Goal: Task Accomplishment & Management: Manage account settings

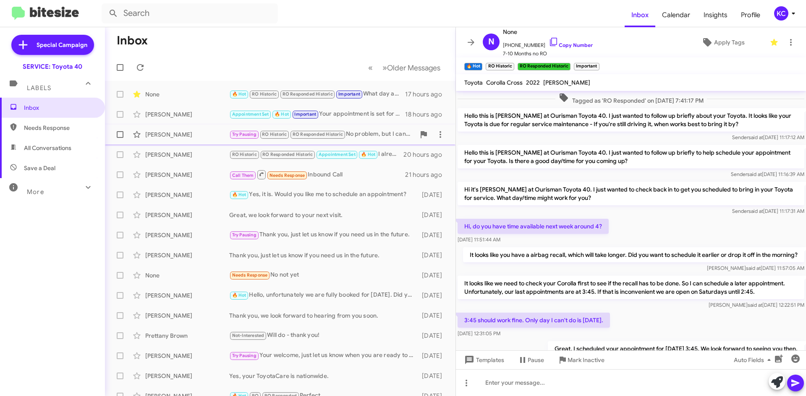
scroll to position [360, 0]
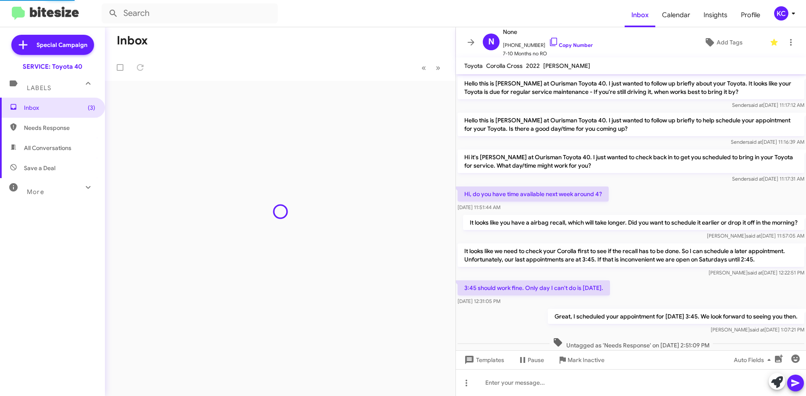
scroll to position [398, 0]
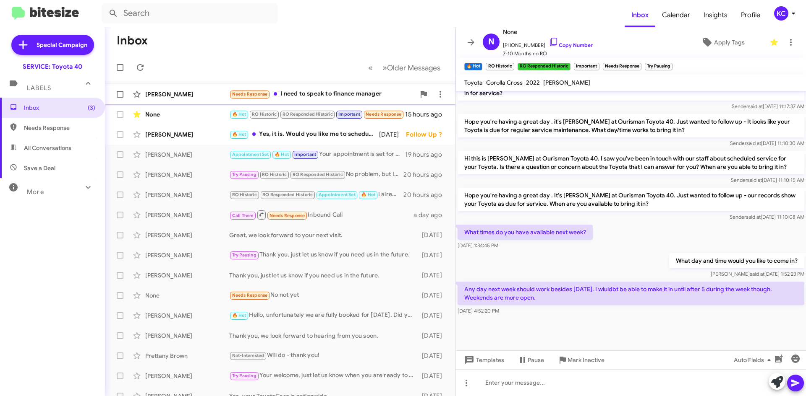
click at [342, 96] on div "Needs Response I need to speak to finance manager" at bounding box center [322, 94] width 186 height 10
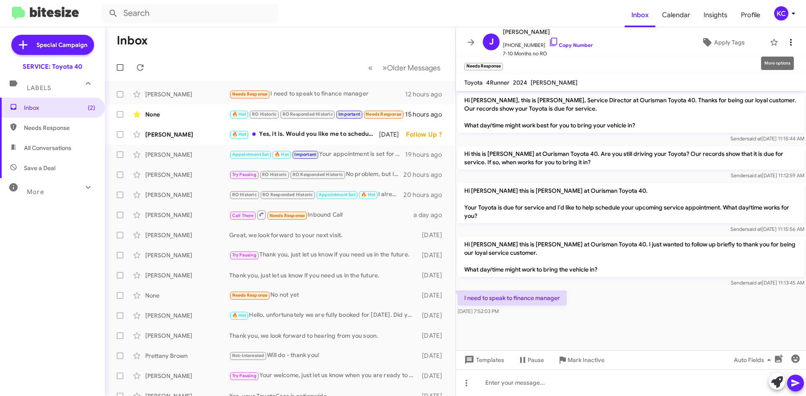
click at [790, 41] on icon at bounding box center [791, 42] width 2 height 7
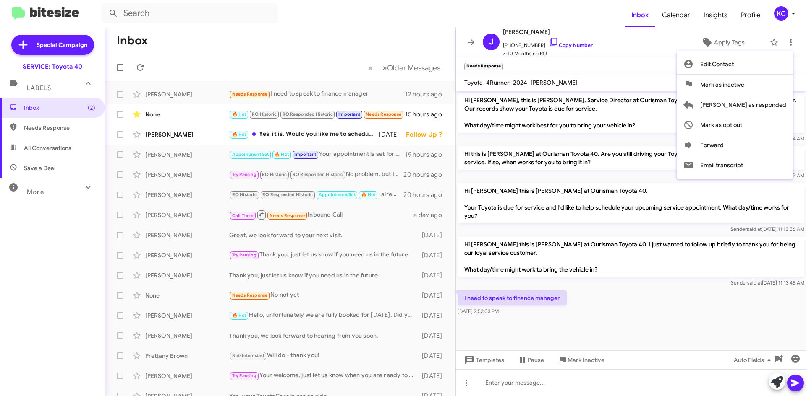
drag, startPoint x: 751, startPoint y: 147, endPoint x: 668, endPoint y: 360, distance: 227.8
click at [571, 384] on div at bounding box center [403, 198] width 806 height 396
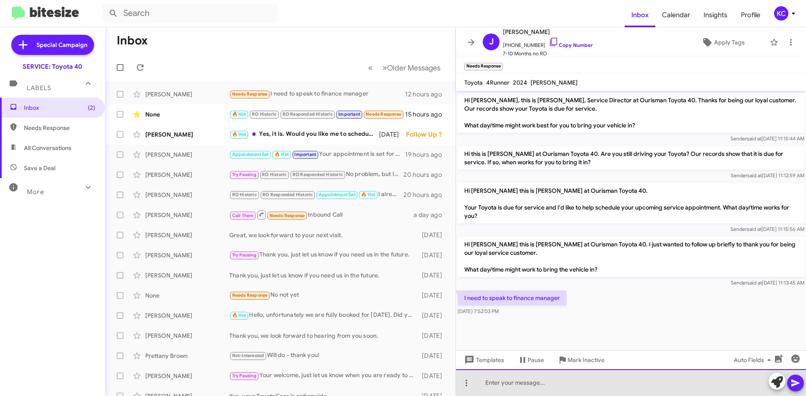
click at [571, 384] on div at bounding box center [631, 383] width 350 height 27
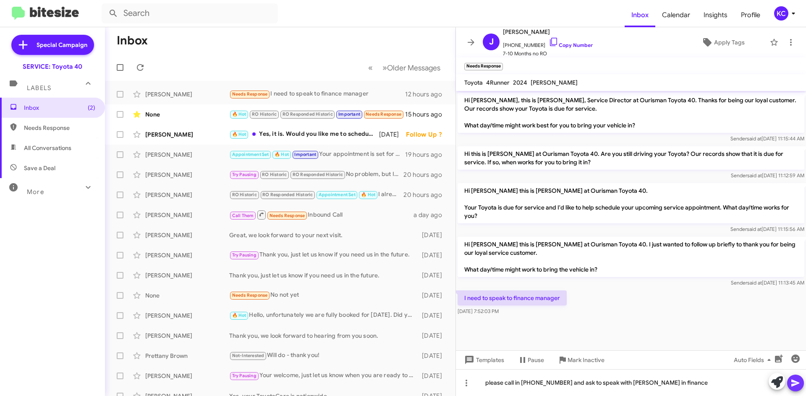
click at [794, 378] on span at bounding box center [795, 383] width 10 height 17
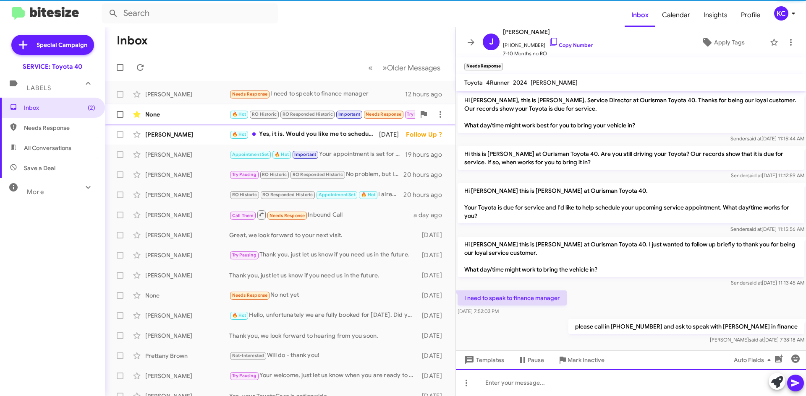
scroll to position [8, 0]
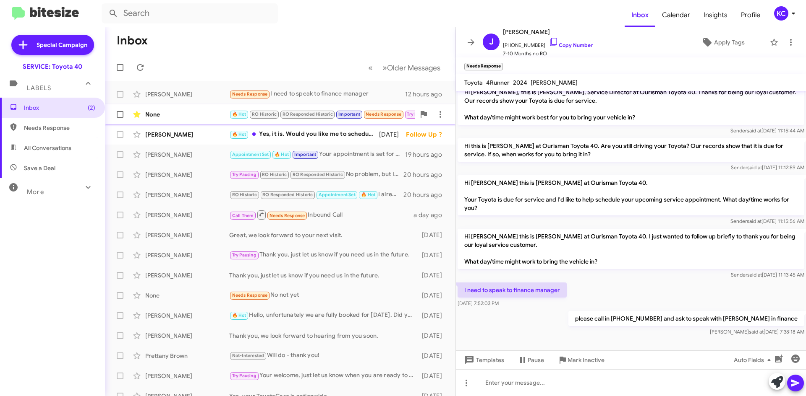
click at [178, 115] on div "None" at bounding box center [187, 114] width 84 height 8
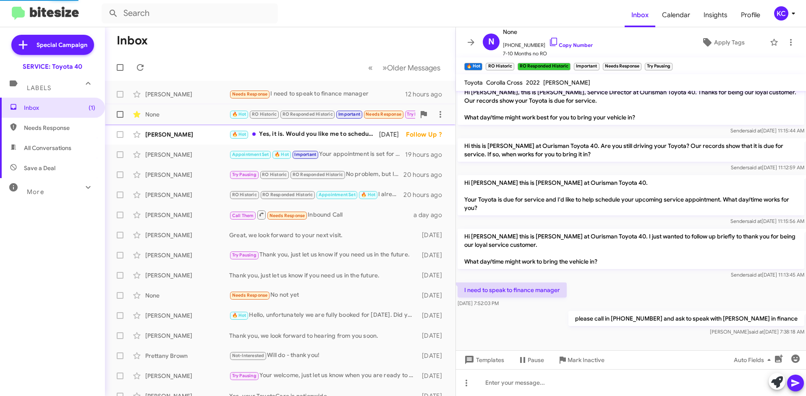
scroll to position [415, 0]
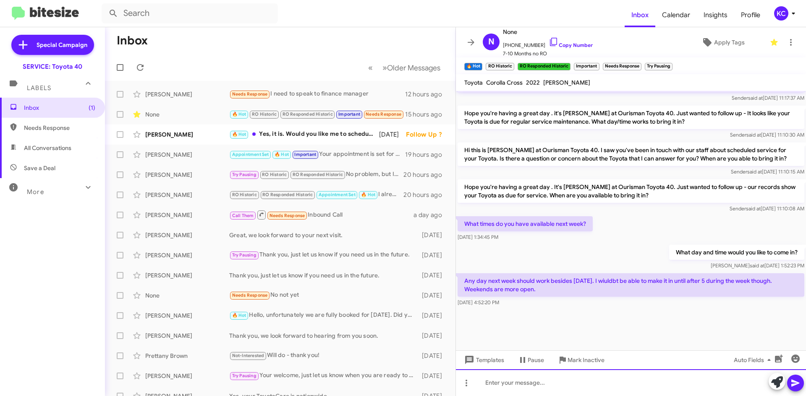
click at [522, 389] on div at bounding box center [631, 383] width 350 height 27
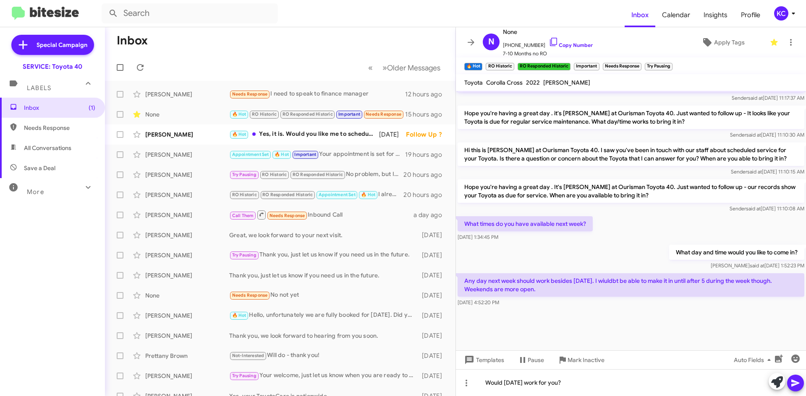
click at [793, 384] on icon at bounding box center [795, 383] width 8 height 7
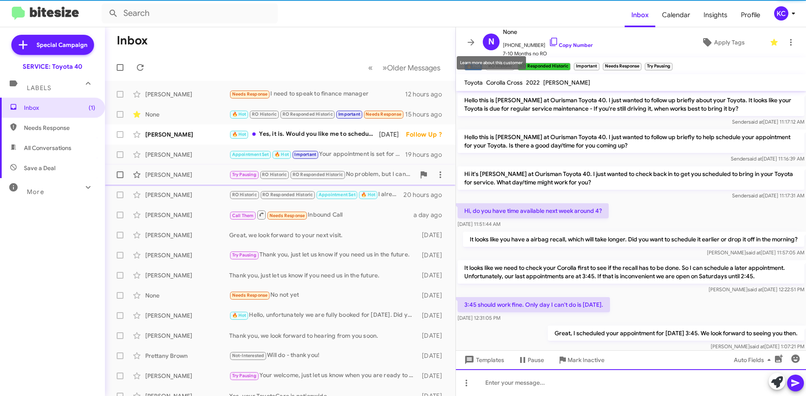
scroll to position [42, 0]
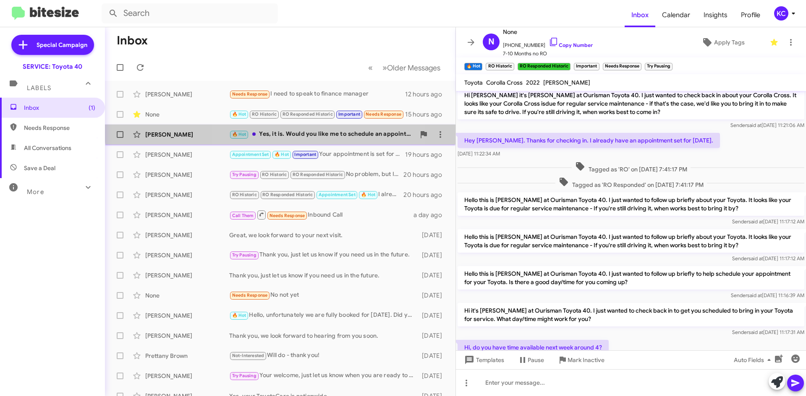
click at [286, 130] on div "🔥 Hot Yes, it is. Would you like me to schedule an appointment?" at bounding box center [322, 135] width 186 height 10
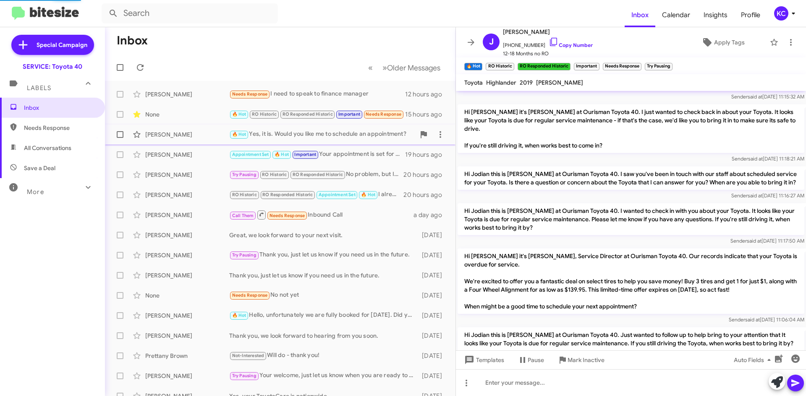
scroll to position [697, 0]
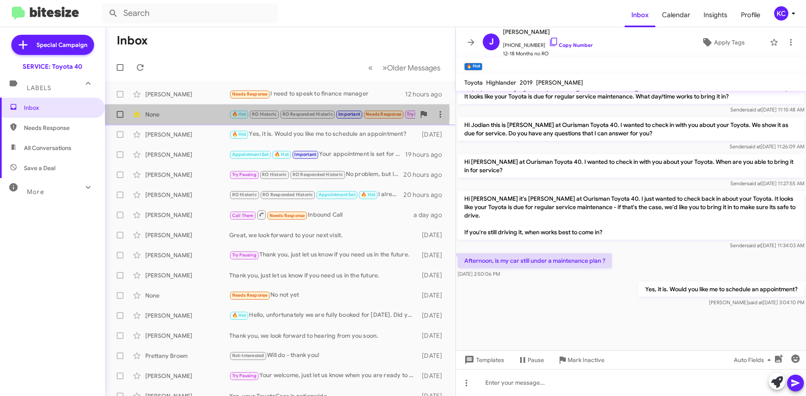
click at [172, 114] on div "None" at bounding box center [187, 114] width 84 height 8
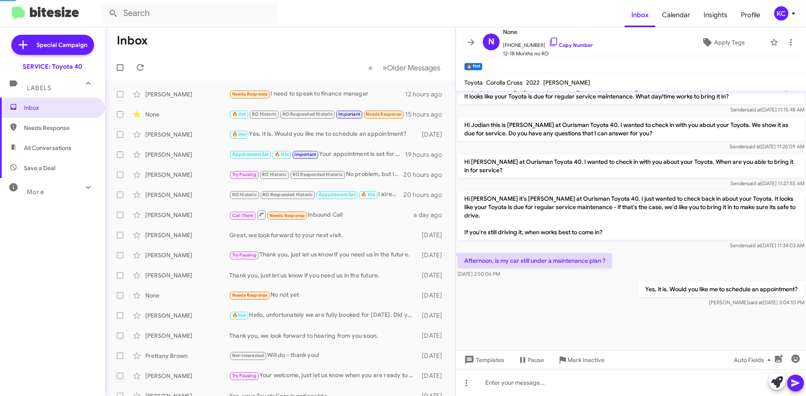
scroll to position [406, 0]
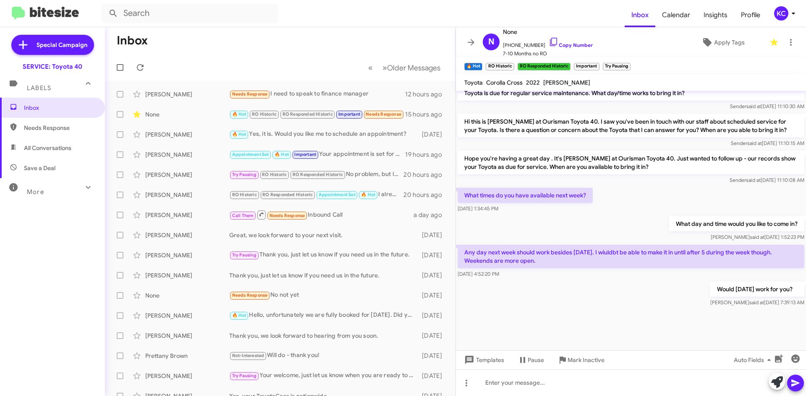
click at [785, 13] on div "KC" at bounding box center [781, 13] width 14 height 14
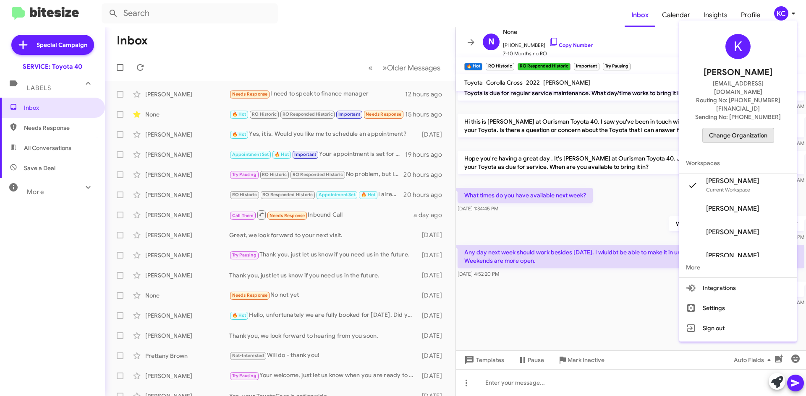
click at [746, 128] on span "Change Organization" at bounding box center [738, 135] width 58 height 14
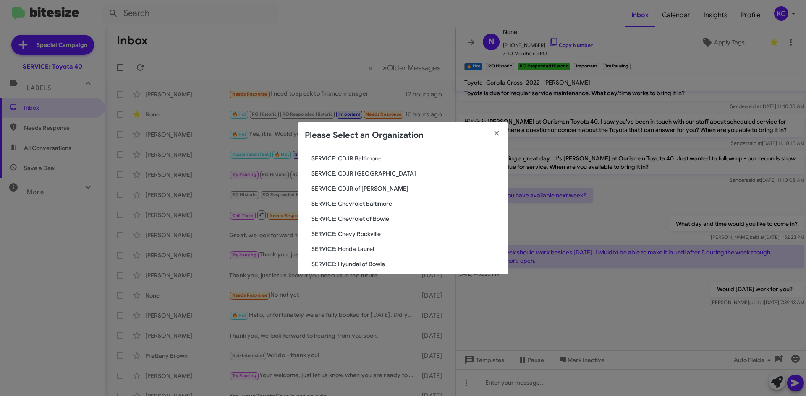
scroll to position [84, 0]
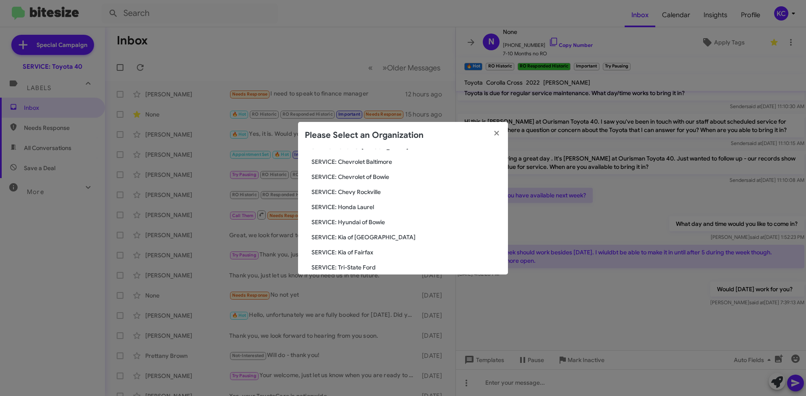
click at [373, 219] on span "SERVICE: Hyundai of Bowie" at bounding box center [406, 222] width 190 height 8
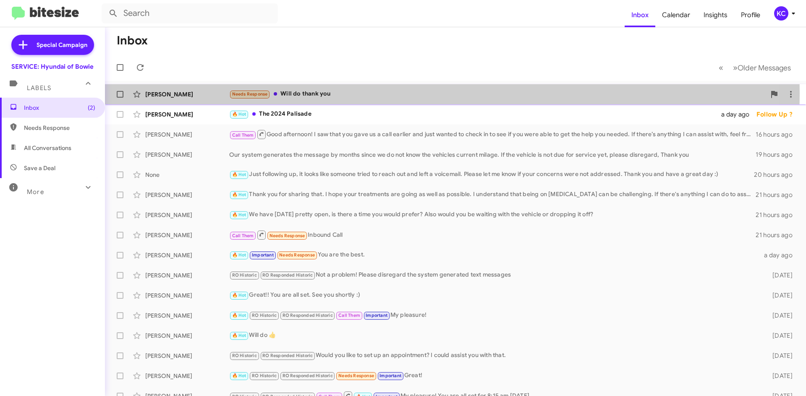
click at [309, 94] on div "Needs Response Will do thank you" at bounding box center [497, 94] width 536 height 10
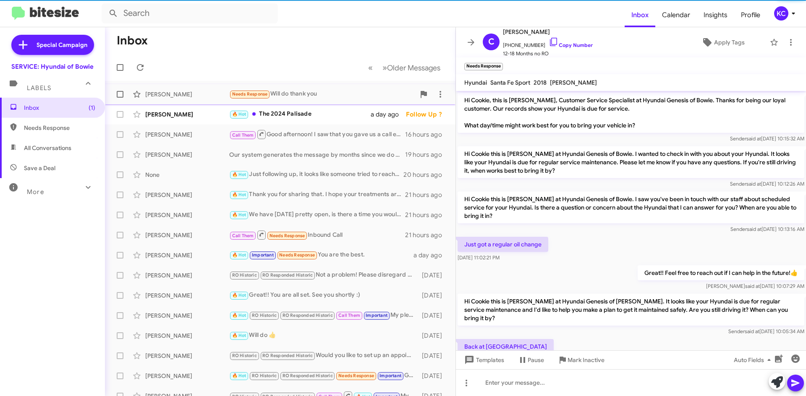
scroll to position [75, 0]
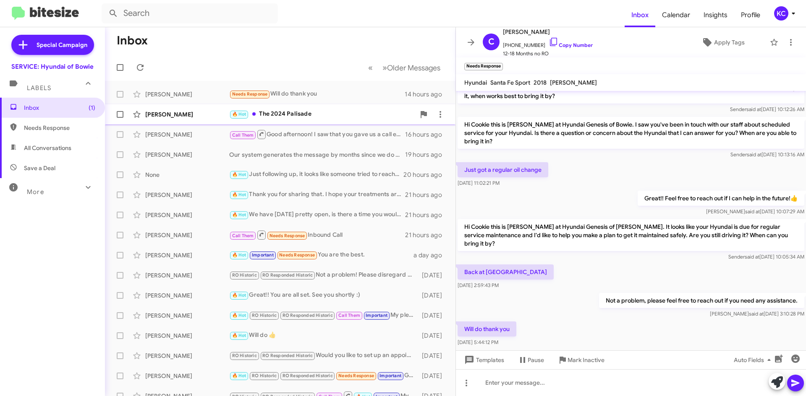
click at [313, 112] on div "🔥 Hot The 2024 Palisade" at bounding box center [322, 115] width 186 height 10
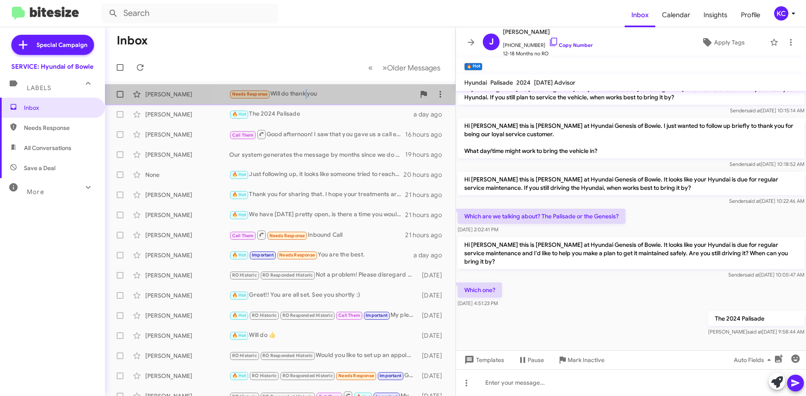
click at [307, 92] on div "Needs Response Will do thank you" at bounding box center [322, 94] width 186 height 10
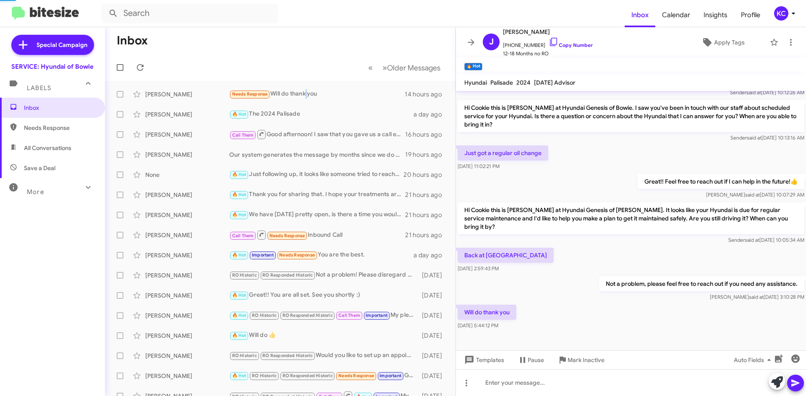
scroll to position [91, 0]
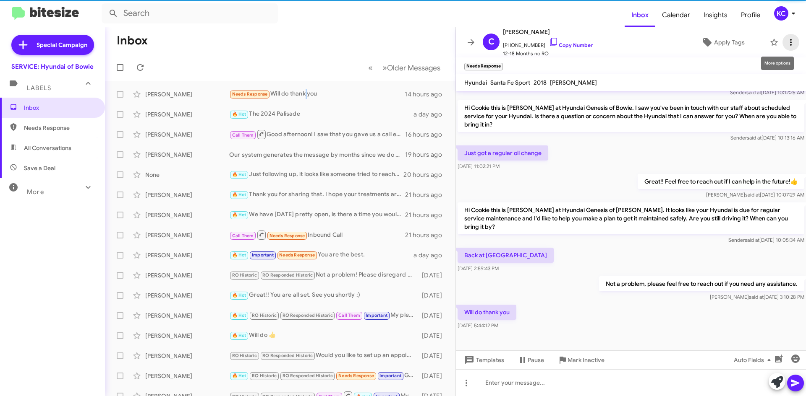
click at [787, 45] on icon at bounding box center [790, 42] width 10 height 10
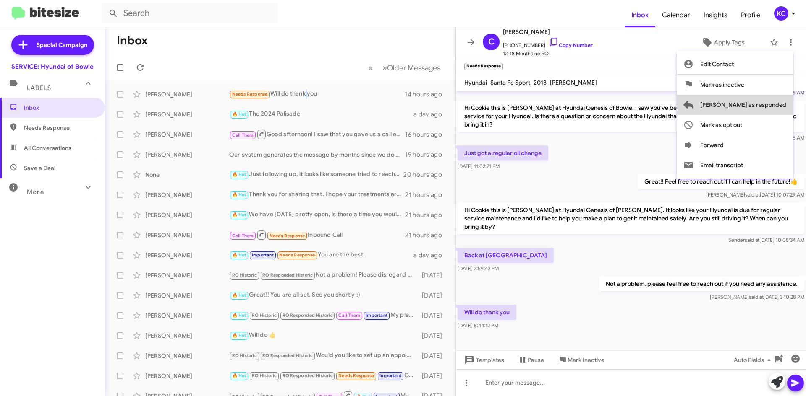
click at [774, 108] on span "Mark as responded" at bounding box center [743, 105] width 86 height 20
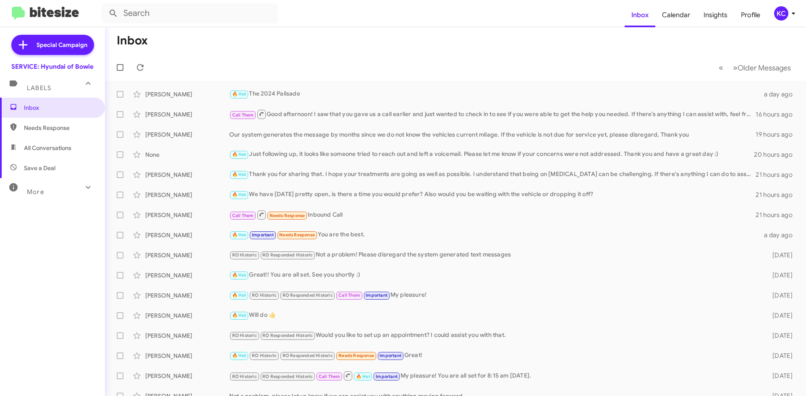
click at [784, 12] on div "KC" at bounding box center [781, 13] width 14 height 14
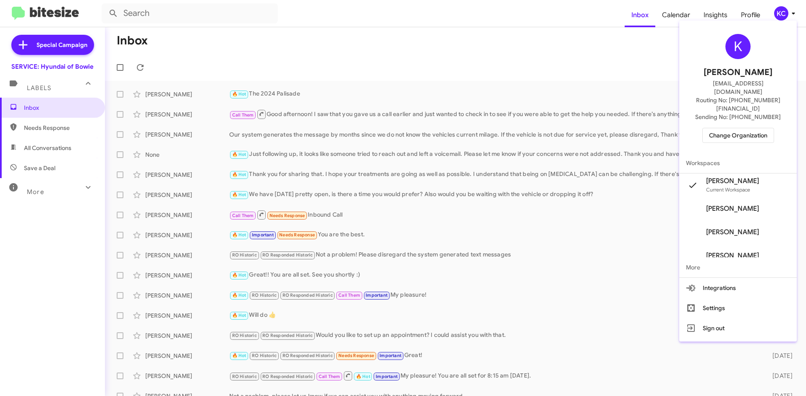
click at [733, 128] on span "Change Organization" at bounding box center [738, 135] width 58 height 14
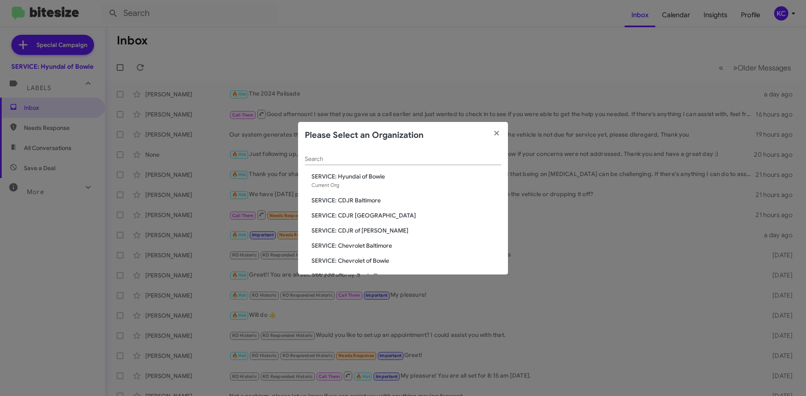
click at [376, 196] on span "SERVICE: CDJR Baltimore" at bounding box center [406, 200] width 190 height 8
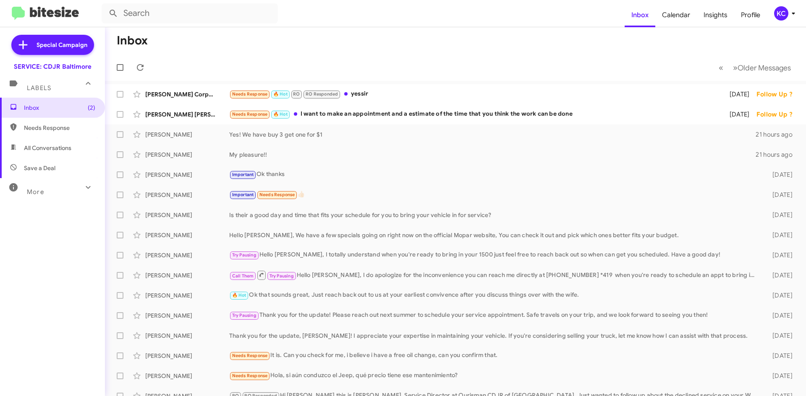
click at [782, 15] on div "KC" at bounding box center [781, 13] width 14 height 14
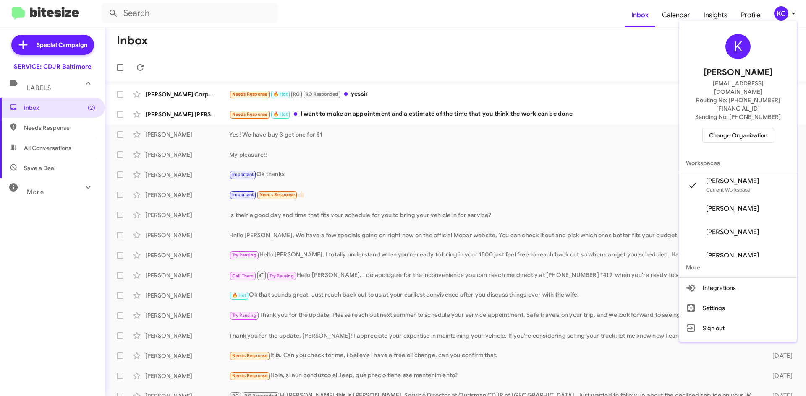
click at [759, 128] on span "Change Organization" at bounding box center [738, 135] width 58 height 14
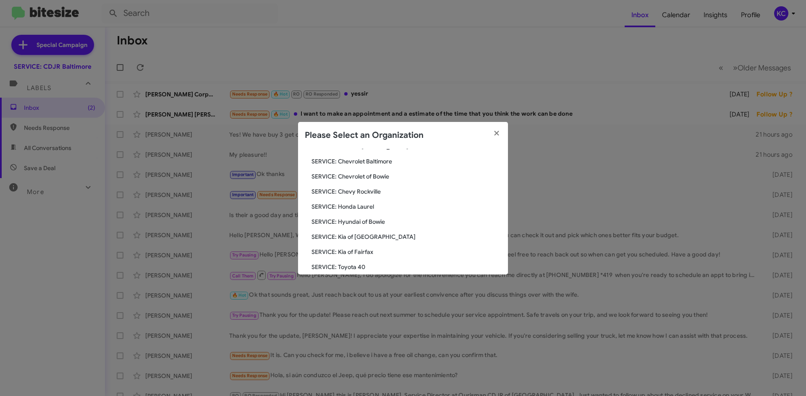
scroll to position [84, 0]
click at [350, 237] on span "SERVICE: Kia of Fairfax" at bounding box center [406, 237] width 190 height 8
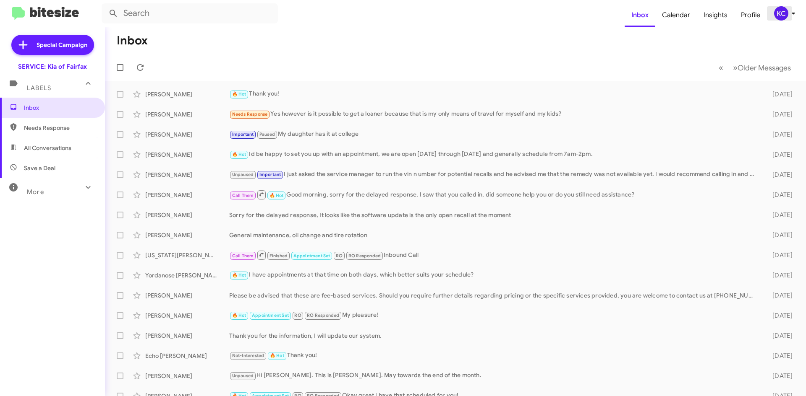
click at [783, 10] on div "KC" at bounding box center [781, 13] width 14 height 14
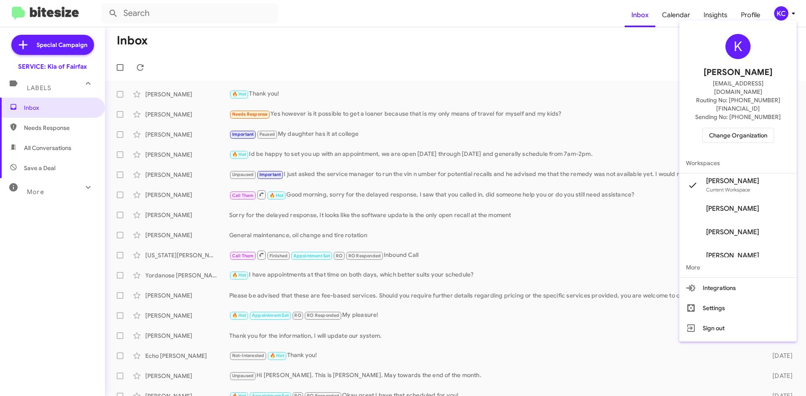
click at [743, 128] on span "Change Organization" at bounding box center [738, 135] width 58 height 14
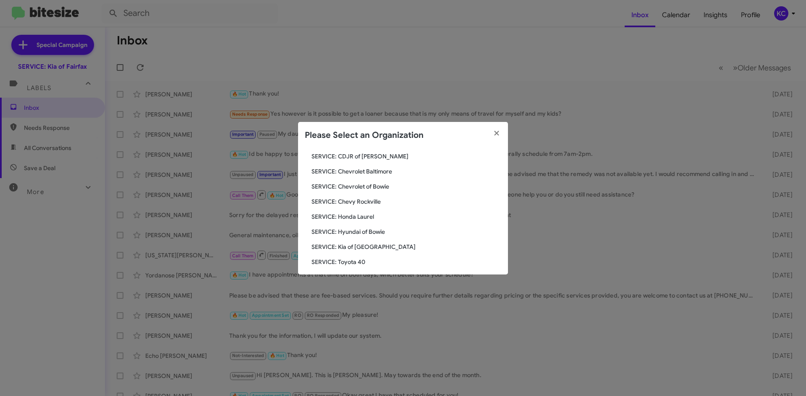
scroll to position [84, 0]
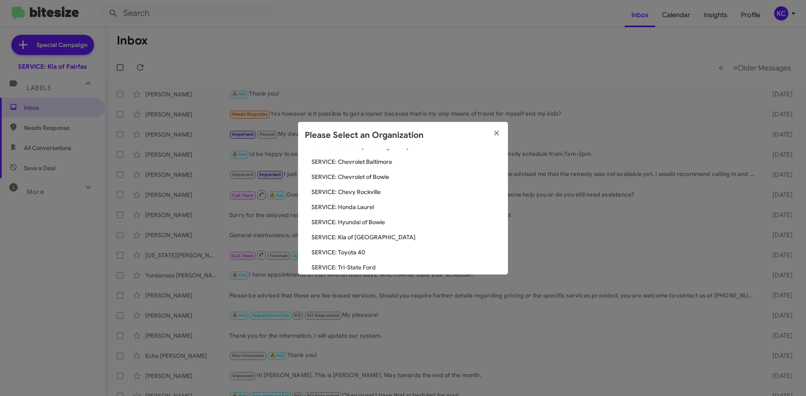
click at [363, 256] on span "SERVICE: Toyota 40" at bounding box center [406, 252] width 190 height 8
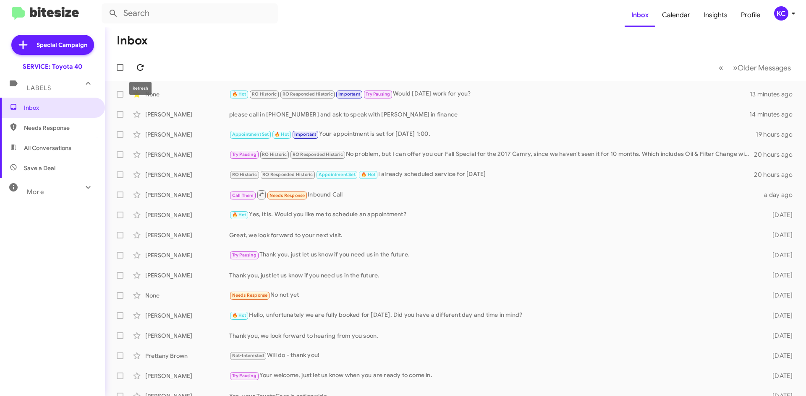
click at [140, 70] on icon at bounding box center [140, 68] width 10 height 10
click at [145, 68] on span at bounding box center [140, 68] width 17 height 10
click at [142, 65] on icon at bounding box center [140, 67] width 7 height 7
click at [780, 14] on div "KC" at bounding box center [781, 13] width 14 height 14
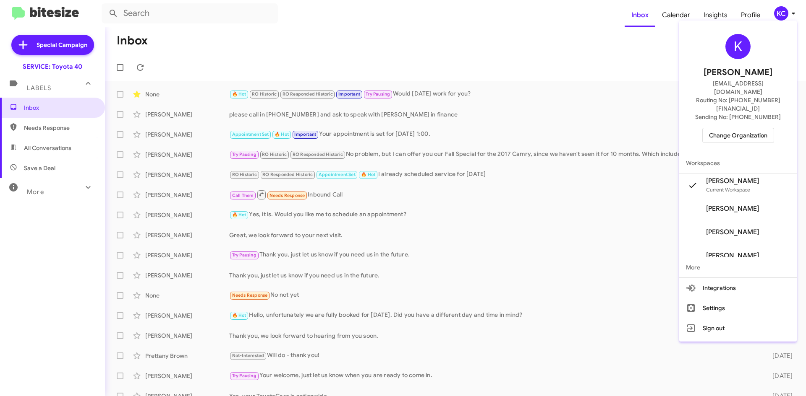
click at [755, 128] on span "Change Organization" at bounding box center [738, 135] width 58 height 14
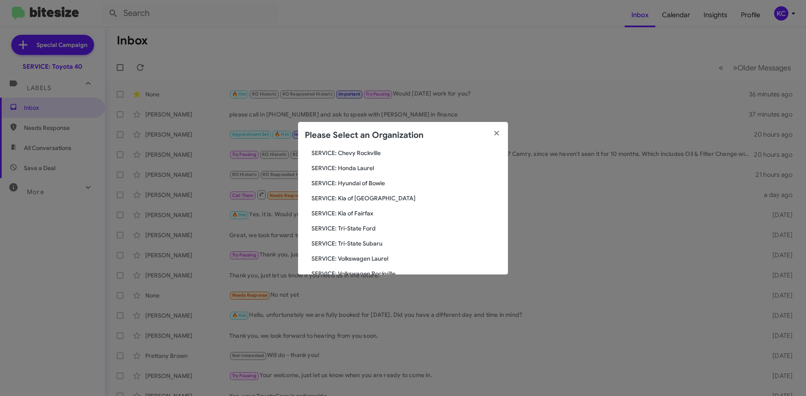
scroll to position [126, 0]
click at [378, 184] on span "SERVICE: Hyundai of Bowie" at bounding box center [406, 180] width 190 height 8
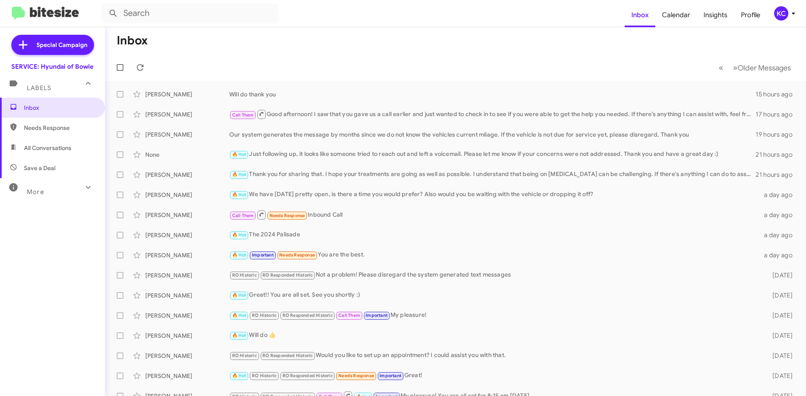
click at [777, 14] on div "KC" at bounding box center [781, 13] width 14 height 14
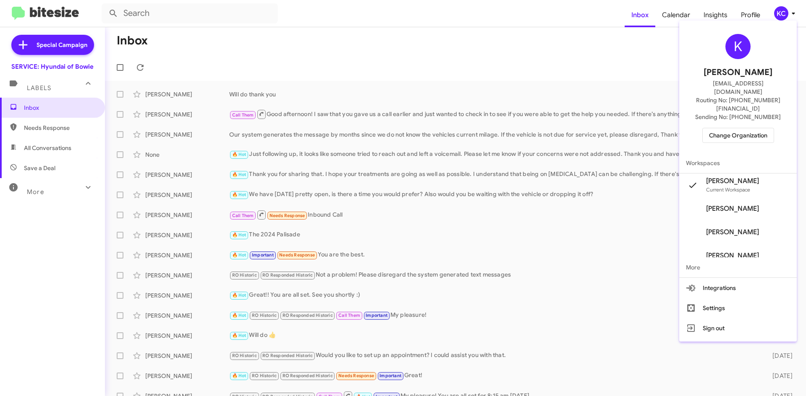
click at [739, 128] on span "Change Organization" at bounding box center [738, 135] width 58 height 14
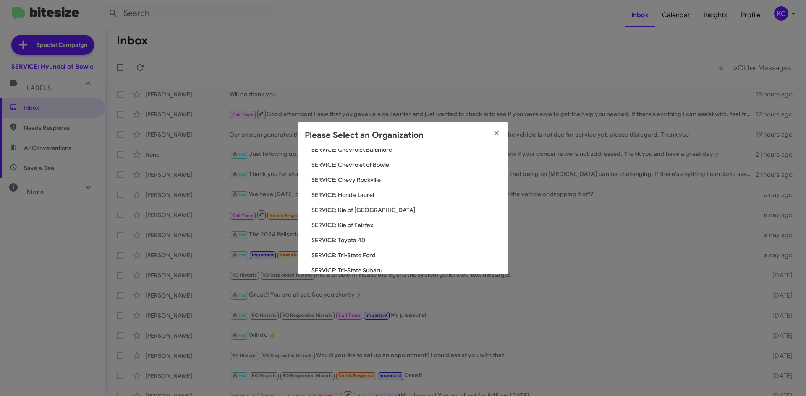
scroll to position [126, 0]
click at [355, 193] on span "SERVICE: Kia of Fairfax" at bounding box center [406, 195] width 190 height 8
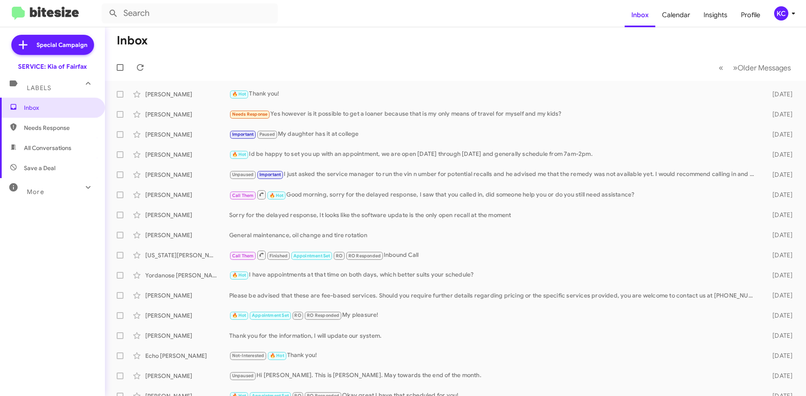
click at [776, 14] on div "KC" at bounding box center [781, 13] width 14 height 14
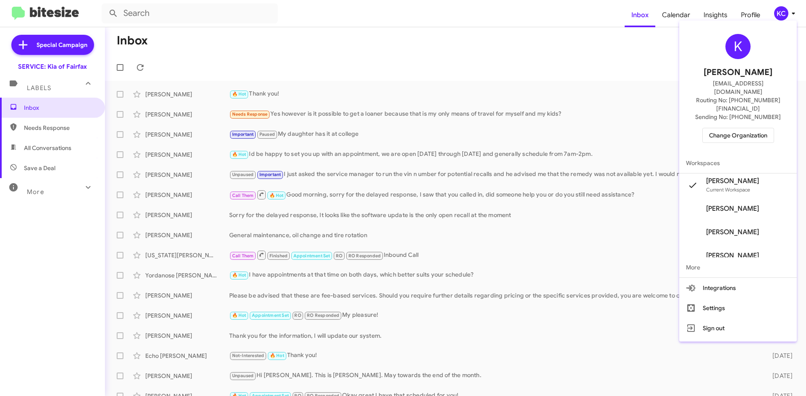
click at [751, 128] on span "Change Organization" at bounding box center [738, 135] width 58 height 14
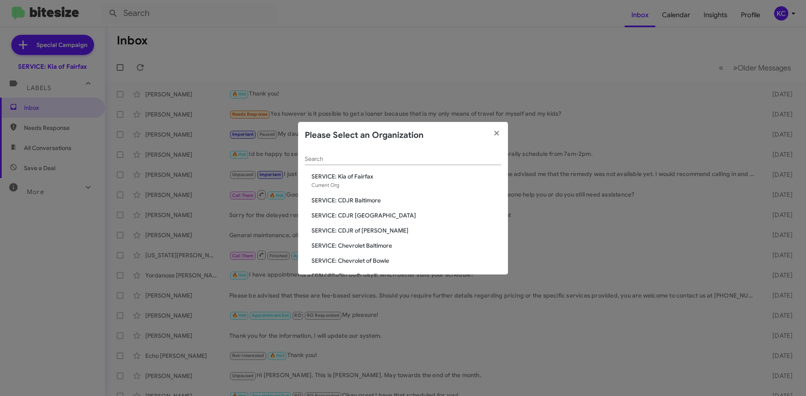
click at [365, 230] on span "SERVICE: CDJR of [PERSON_NAME]" at bounding box center [406, 231] width 190 height 8
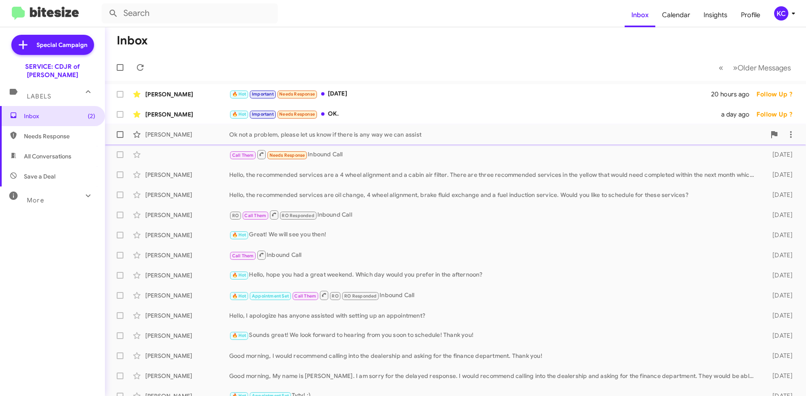
click at [428, 141] on div "[PERSON_NAME] Ok not a problem, please let us know if there is any way we can a…" at bounding box center [455, 134] width 687 height 17
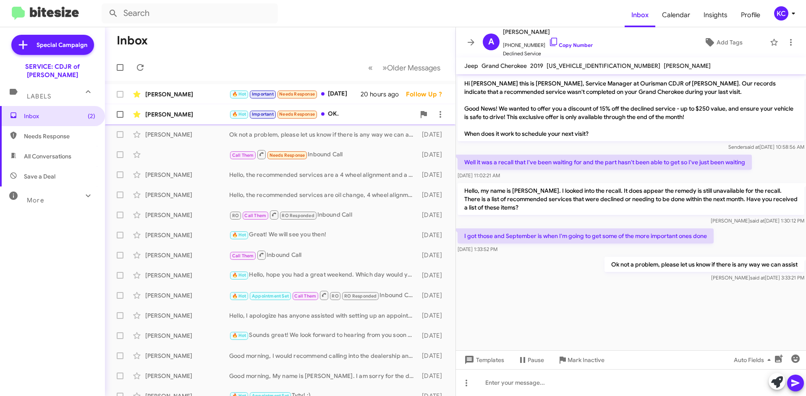
click at [358, 115] on div "🔥 Hot Important Needs Response OK." at bounding box center [322, 115] width 186 height 10
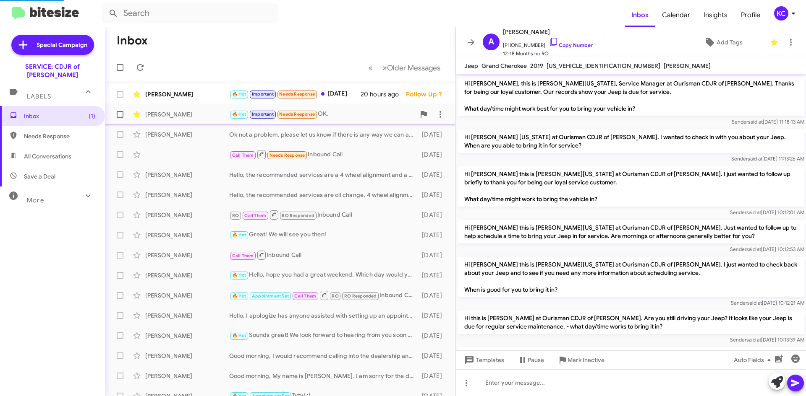
scroll to position [356, 0]
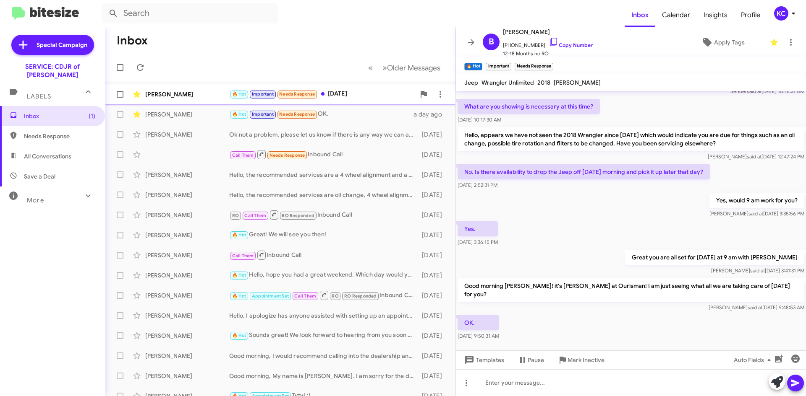
click at [356, 96] on div "🔥 Hot Important Needs Response Saturday September 6" at bounding box center [322, 94] width 186 height 10
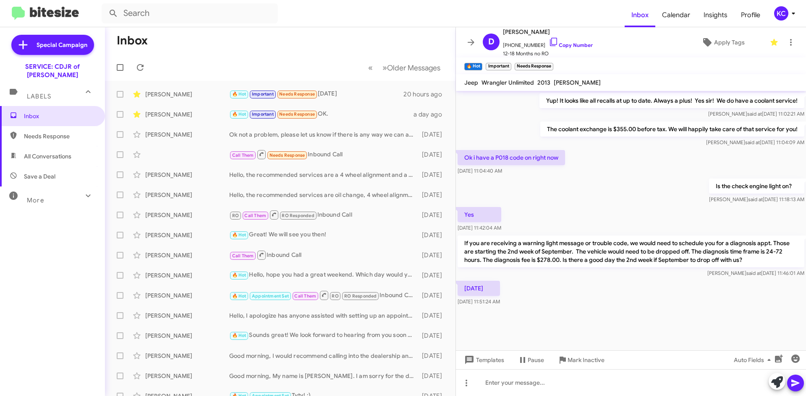
scroll to position [576, 0]
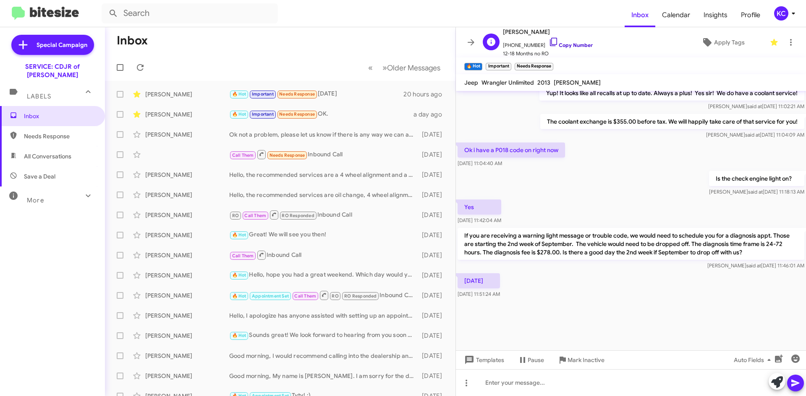
click at [548, 42] on icon at bounding box center [553, 42] width 10 height 10
click at [785, 44] on icon at bounding box center [790, 42] width 10 height 10
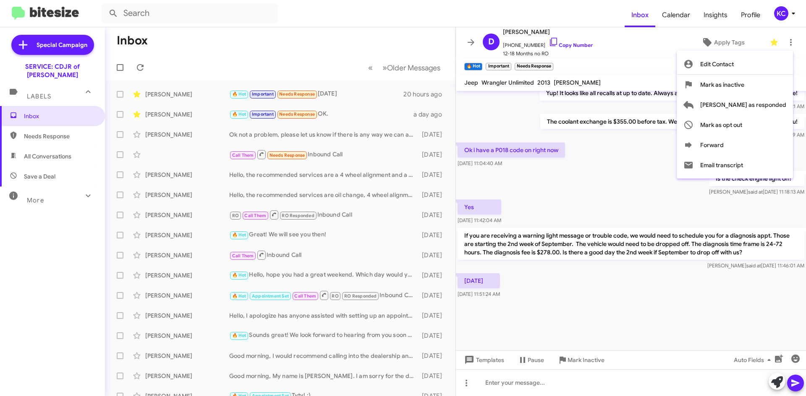
drag, startPoint x: 542, startPoint y: 162, endPoint x: 532, endPoint y: 162, distance: 10.5
click at [543, 162] on div at bounding box center [403, 198] width 806 height 396
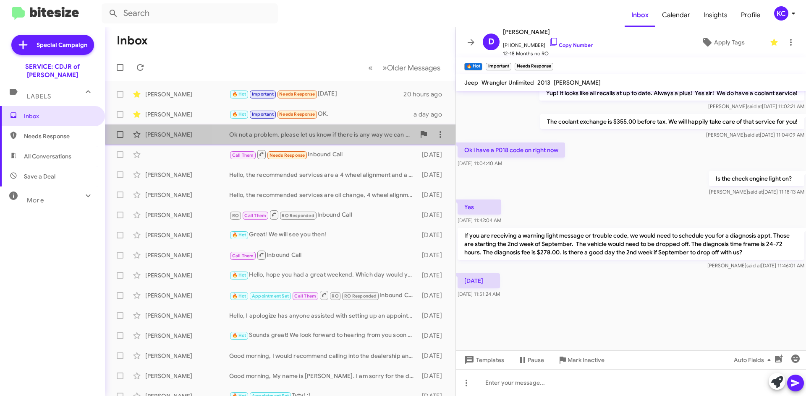
click at [355, 133] on div "Ok not a problem, please let us know if there is any way we can assist" at bounding box center [322, 134] width 186 height 8
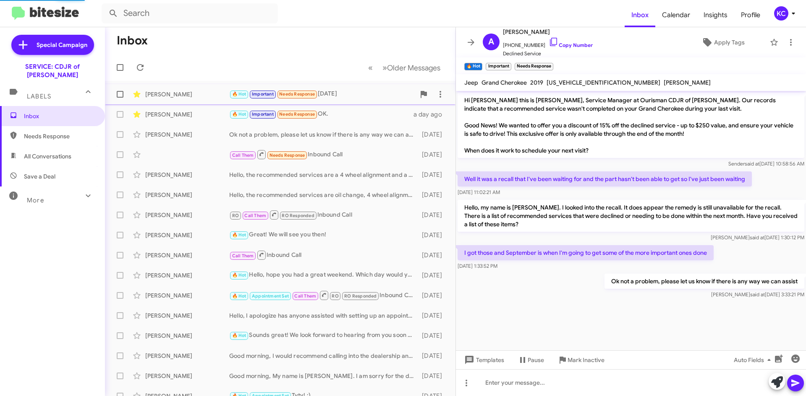
click at [342, 90] on div "🔥 Hot Important Needs Response Saturday September 6" at bounding box center [322, 94] width 186 height 10
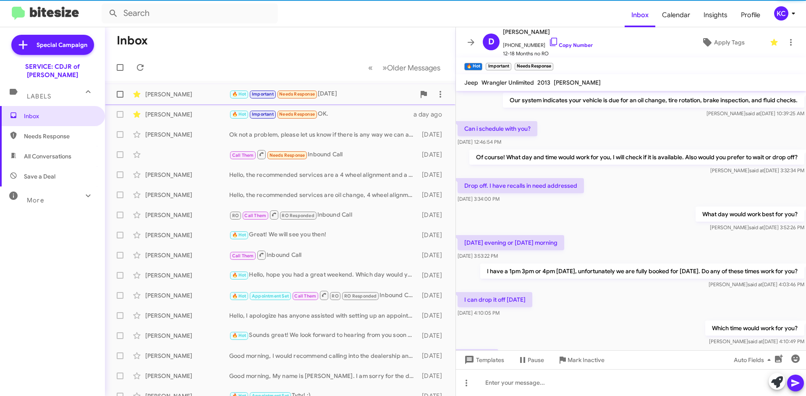
scroll to position [395, 0]
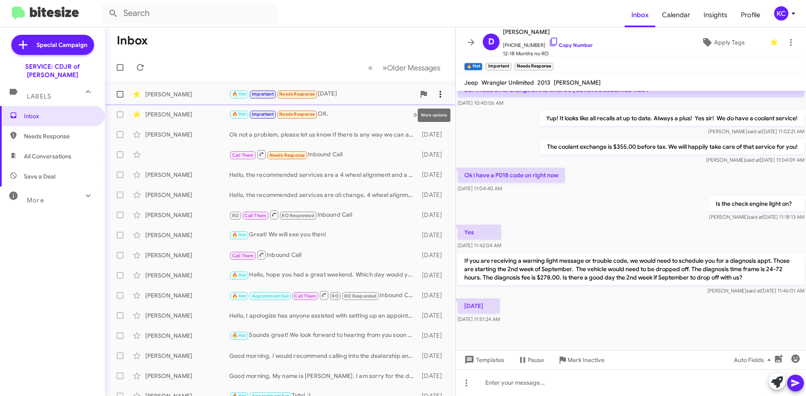
click at [435, 96] on icon at bounding box center [440, 94] width 10 height 10
click at [427, 114] on button "Mark as unread" at bounding box center [384, 116] width 116 height 20
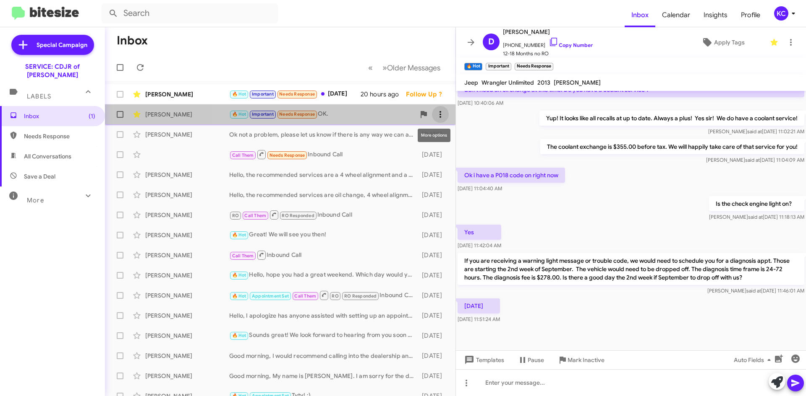
click at [438, 112] on icon at bounding box center [440, 115] width 10 height 10
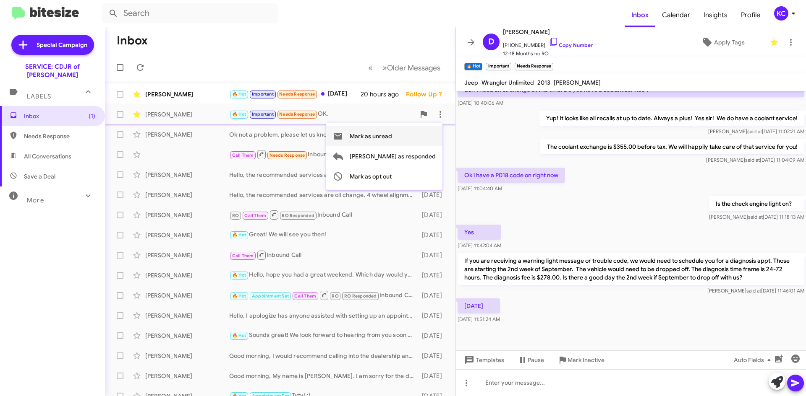
click at [428, 136] on button "Mark as unread" at bounding box center [384, 136] width 116 height 20
click at [782, 12] on div "KC" at bounding box center [781, 13] width 14 height 14
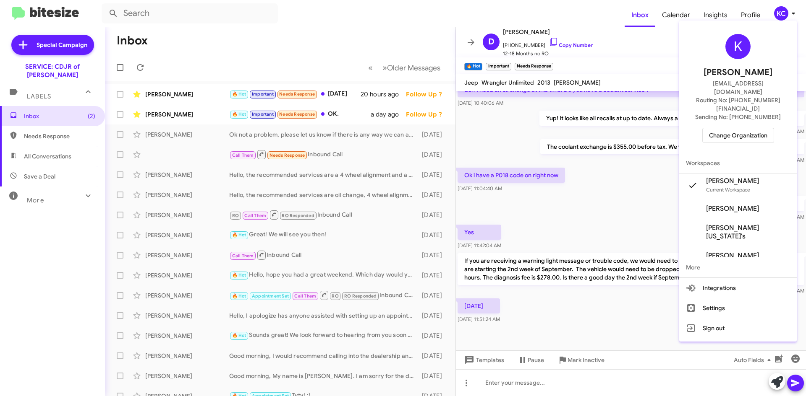
click at [739, 128] on span "Change Organization" at bounding box center [738, 135] width 58 height 14
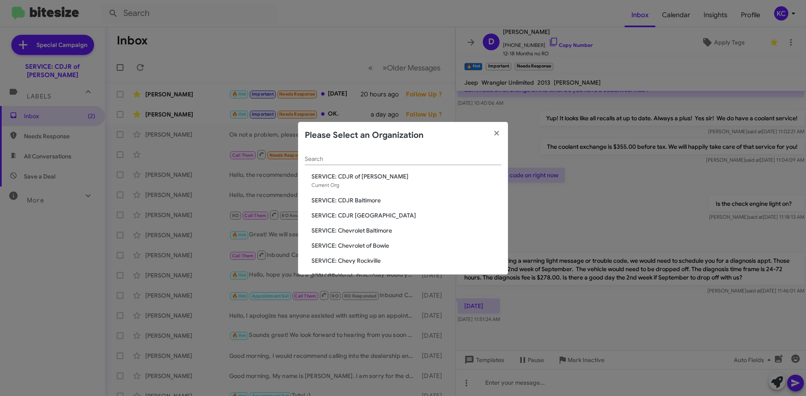
scroll to position [42, 0]
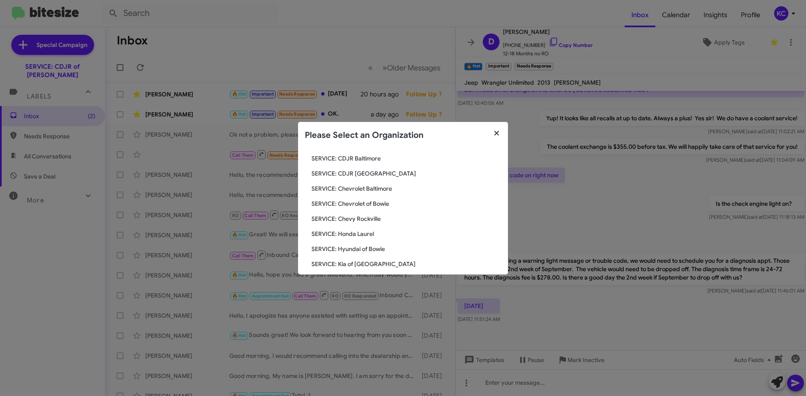
click at [499, 130] on icon "button" at bounding box center [497, 134] width 10 height 8
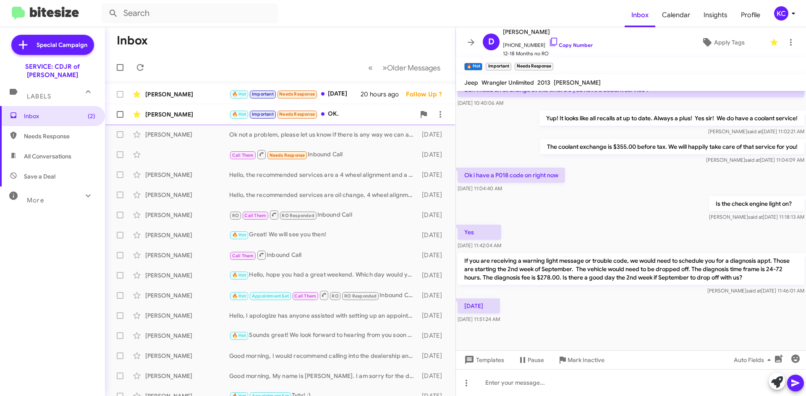
click at [333, 113] on div "🔥 Hot Important Needs Response OK." at bounding box center [322, 115] width 186 height 10
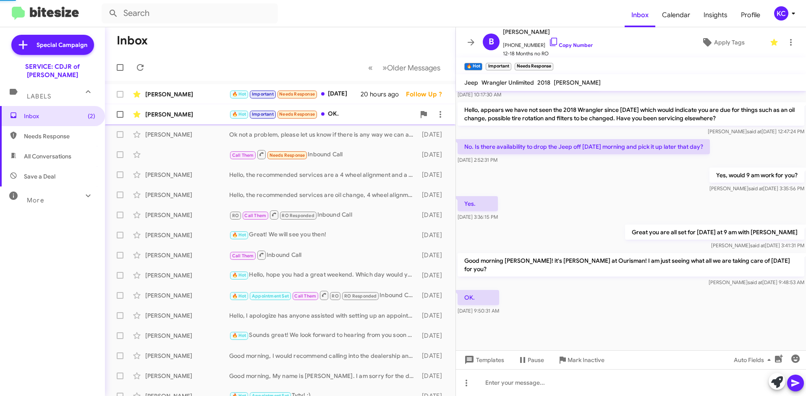
scroll to position [373, 0]
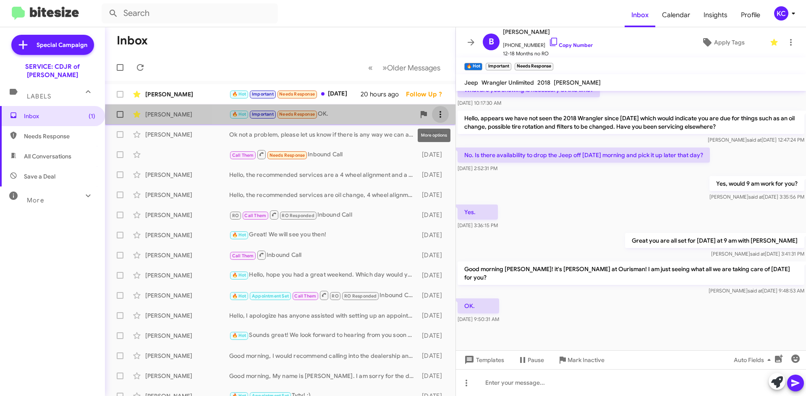
click at [435, 115] on icon at bounding box center [440, 115] width 10 height 10
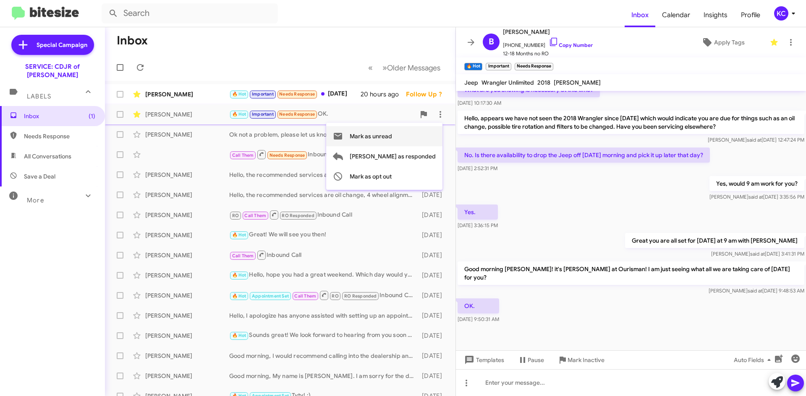
click at [389, 138] on span "Mark as unread" at bounding box center [370, 136] width 42 height 20
click at [782, 9] on div "KC" at bounding box center [781, 13] width 14 height 14
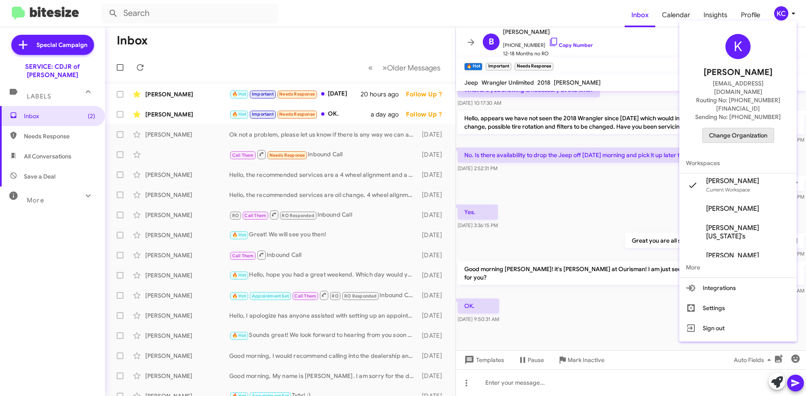
click at [751, 128] on span "Change Organization" at bounding box center [738, 135] width 58 height 14
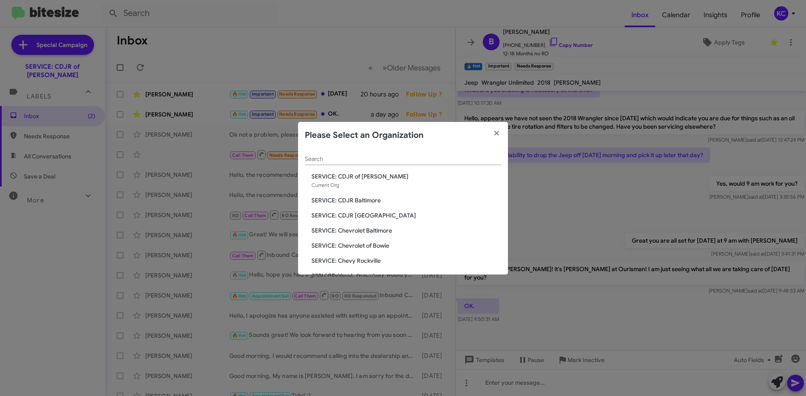
scroll to position [42, 0]
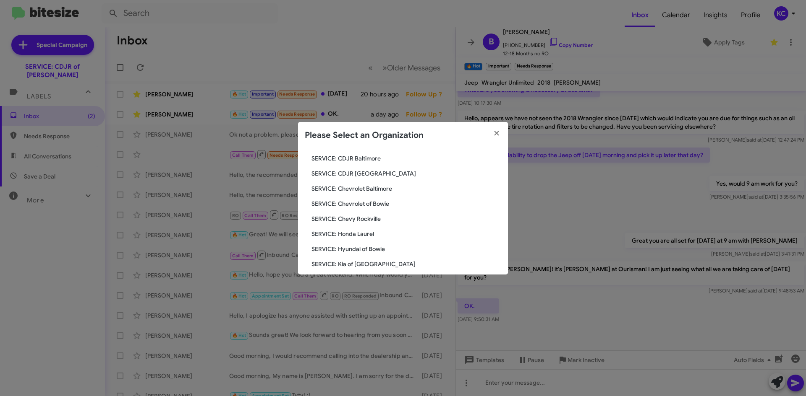
click at [366, 206] on span "SERVICE: Chevrolet of Bowie" at bounding box center [406, 204] width 190 height 8
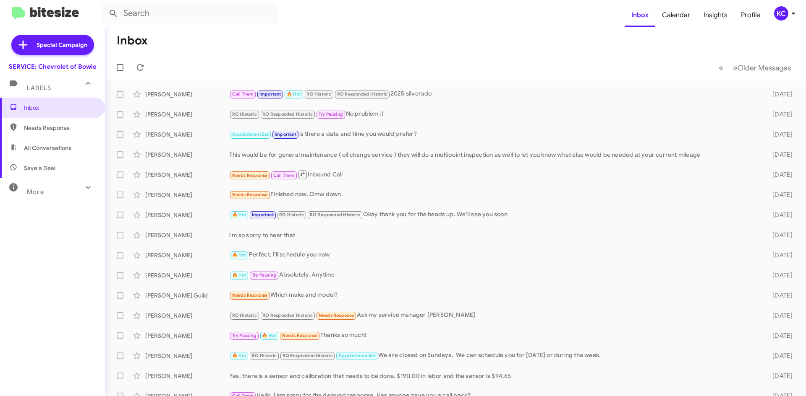
click at [780, 18] on div "KC" at bounding box center [781, 13] width 14 height 14
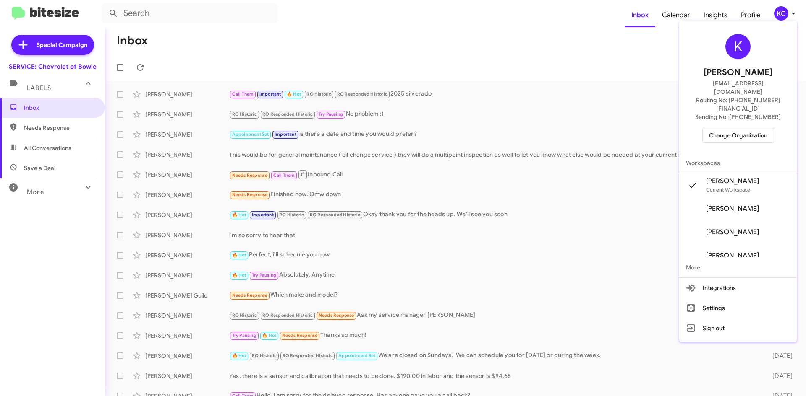
click at [751, 128] on span "Change Organization" at bounding box center [738, 135] width 58 height 14
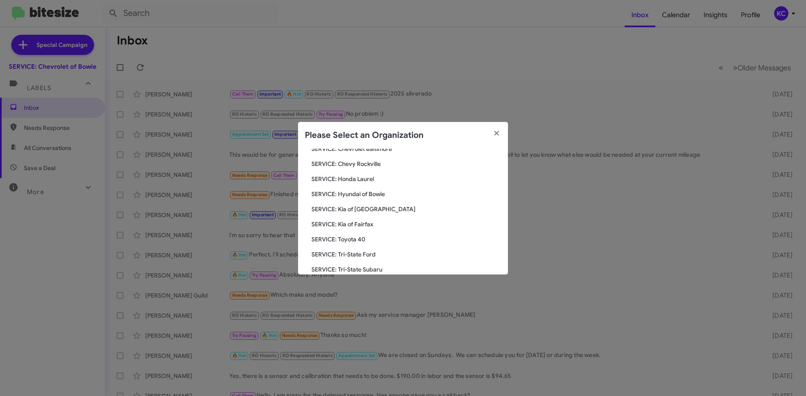
scroll to position [126, 0]
click at [352, 193] on span "SERVICE: Kia of Fairfax" at bounding box center [406, 195] width 190 height 8
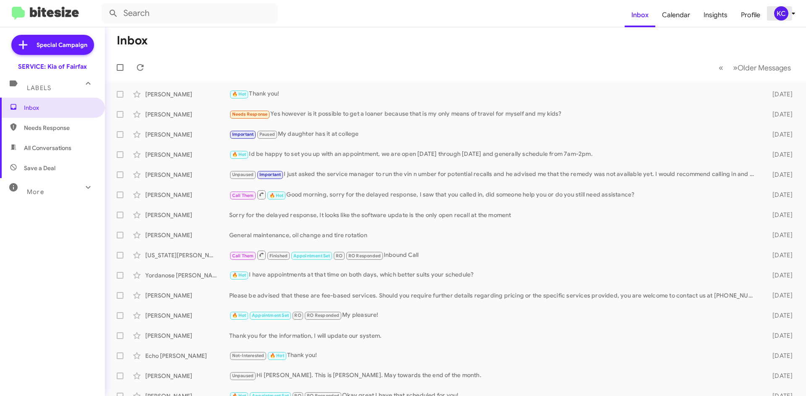
click at [781, 9] on div "KC" at bounding box center [781, 13] width 14 height 14
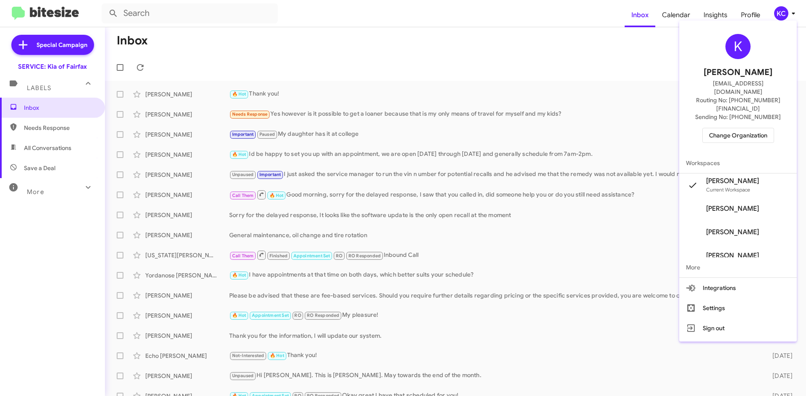
click at [727, 128] on span "Change Organization" at bounding box center [738, 135] width 58 height 14
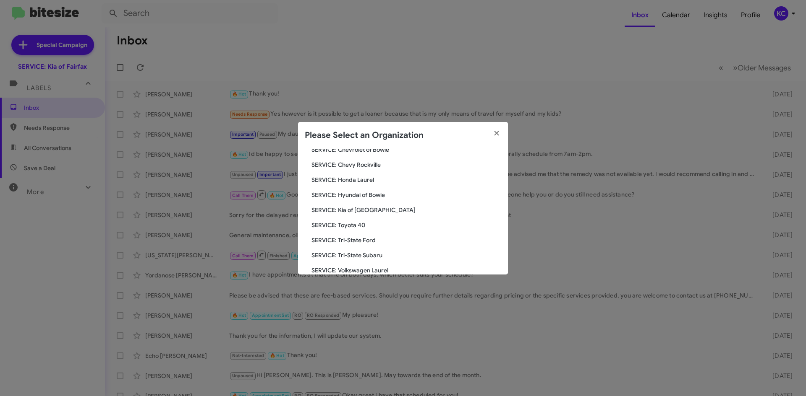
scroll to position [126, 0]
click at [355, 214] on span "SERVICE: Toyota 40" at bounding box center [406, 210] width 190 height 8
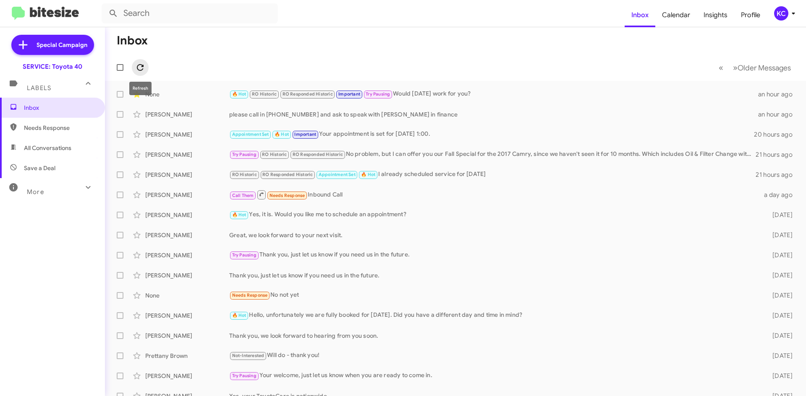
click at [136, 68] on icon at bounding box center [140, 68] width 10 height 10
